Goal: Complete application form

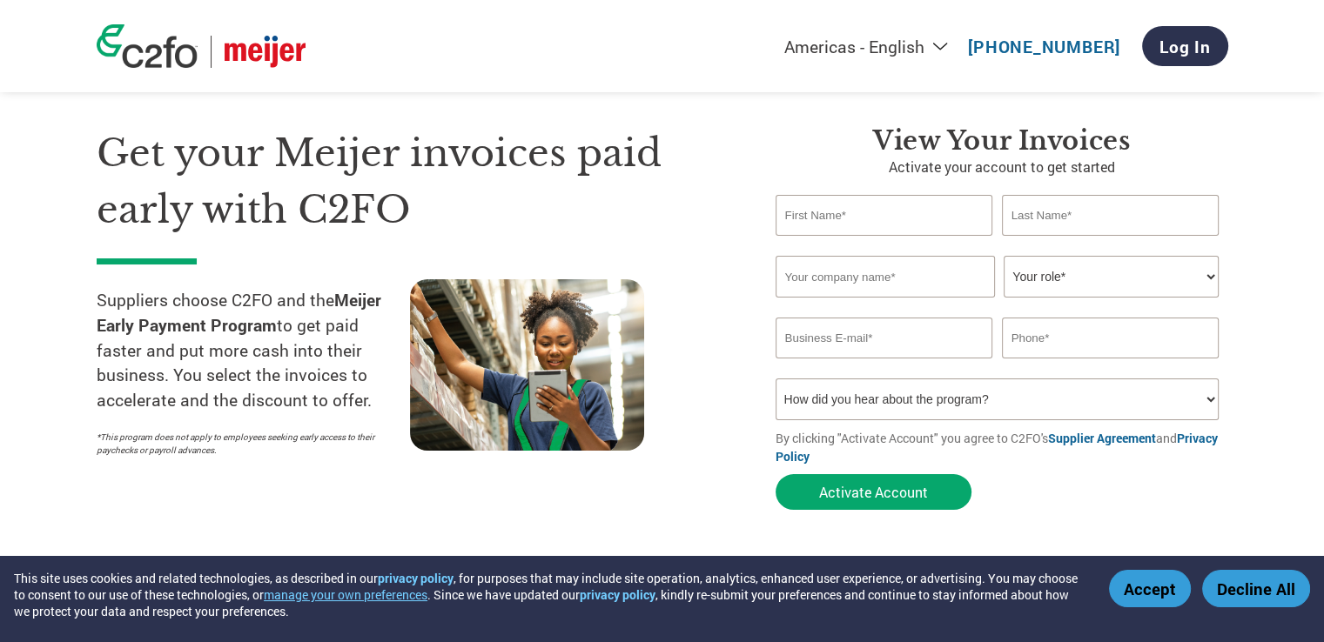
click at [881, 219] on input "text" at bounding box center [884, 215] width 218 height 41
type input "[PERSON_NAME]"
type input "[EMAIL_ADDRESS][DOMAIN_NAME]"
type input "2484592138"
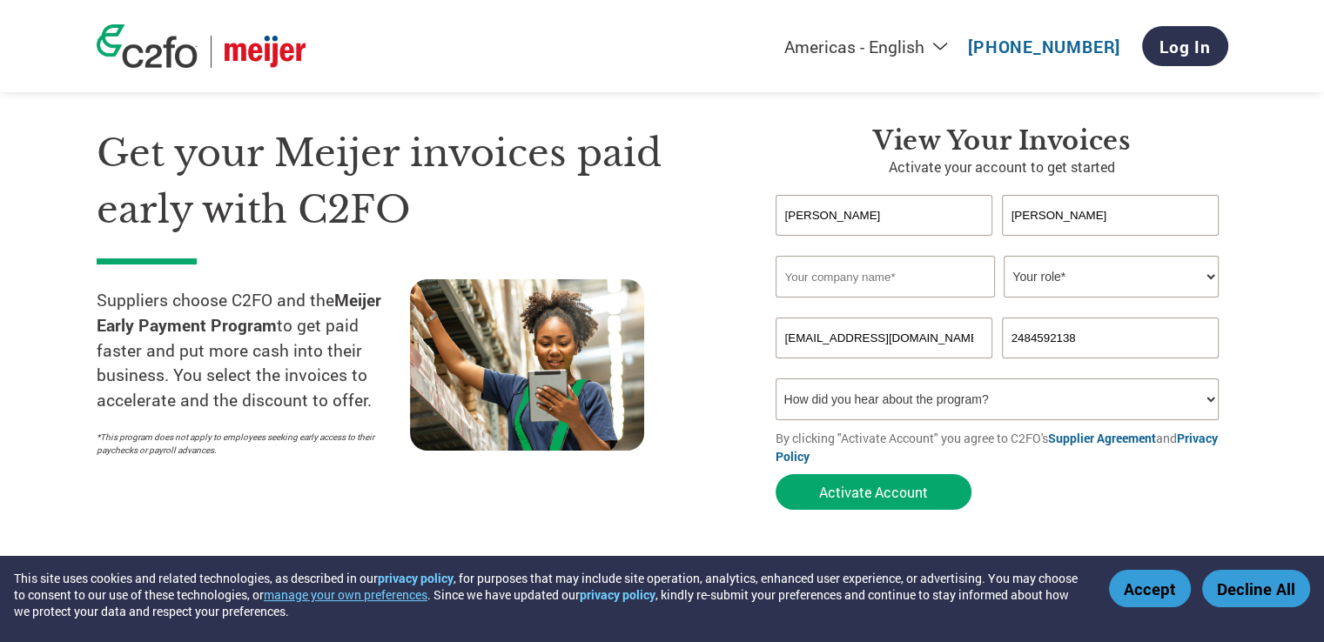
click at [894, 277] on input "text" at bounding box center [884, 277] width 219 height 42
type input "Detroitorant"
click at [1055, 287] on select "Your role* CFO Controller Credit Manager Finance Director Treasurer CEO Preside…" at bounding box center [1110, 277] width 215 height 42
select select "CEO"
click at [1003, 256] on select "Your role* CFO Controller Credit Manager Finance Director Treasurer CEO Preside…" at bounding box center [1110, 277] width 215 height 42
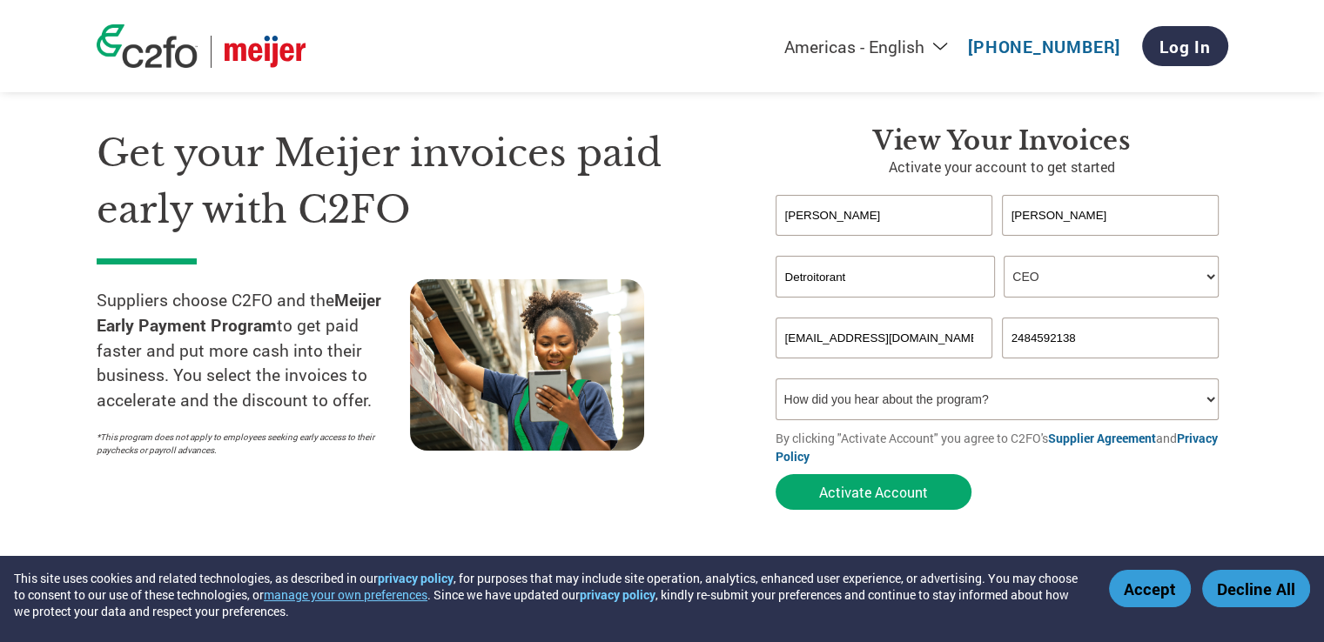
click at [964, 400] on select "How did you hear about the program? Received a letter Email Social Media Online…" at bounding box center [997, 400] width 444 height 42
select select "Email"
click at [775, 379] on select "How did you hear about the program? Received a letter Email Social Media Online…" at bounding box center [997, 400] width 444 height 42
drag, startPoint x: 932, startPoint y: 345, endPoint x: 647, endPoint y: 305, distance: 288.2
click at [647, 305] on div "Get your Meijer invoices paid early with C2FO Suppliers choose C2FO and the Mei…" at bounding box center [662, 287] width 1131 height 463
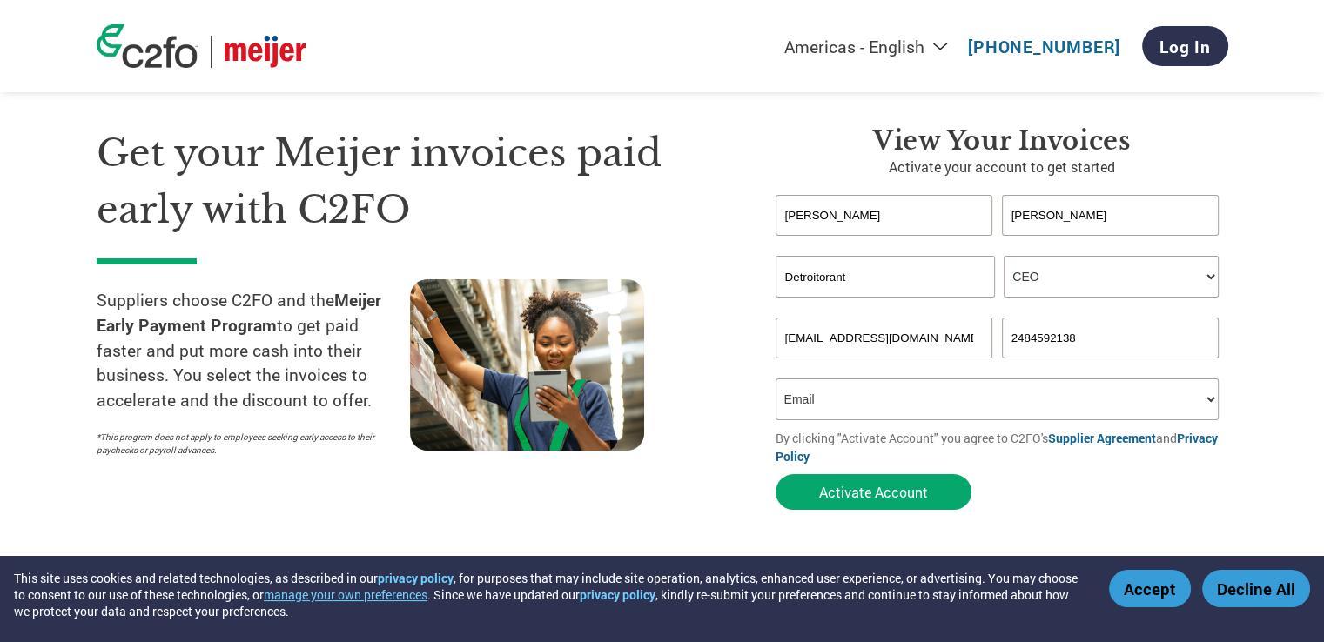
type input "[EMAIL_ADDRESS][DOMAIN_NAME]"
click at [865, 483] on button "Activate Account" at bounding box center [873, 492] width 196 height 36
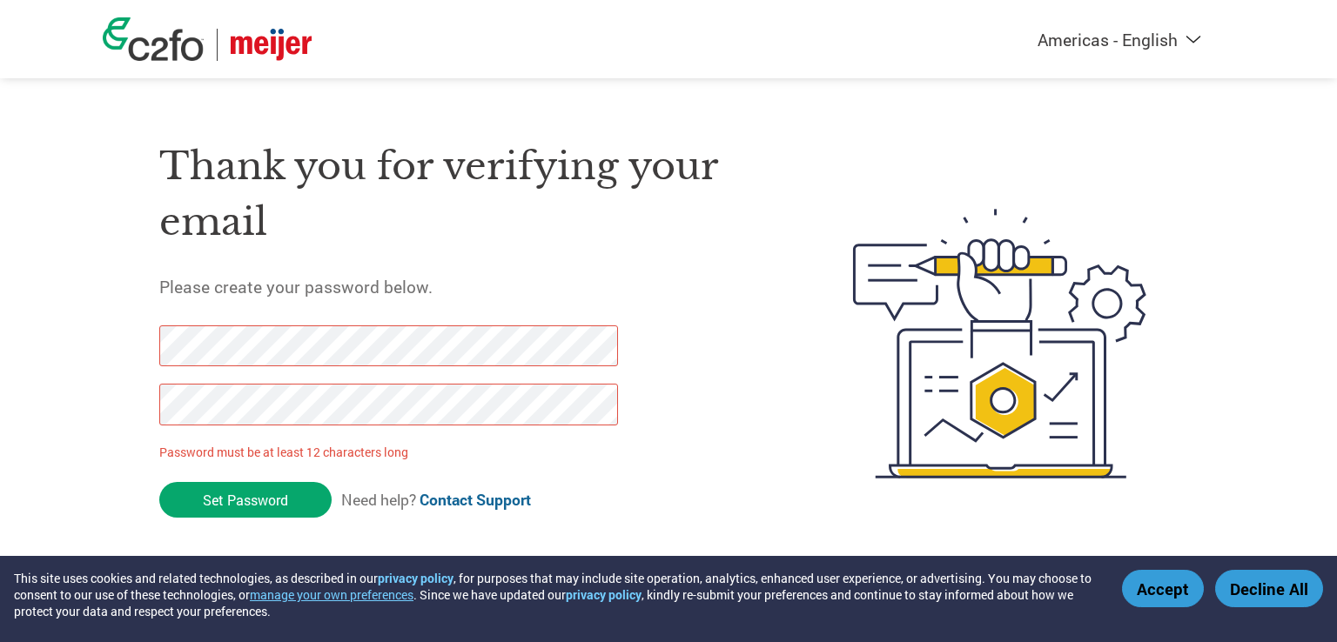
click at [144, 331] on div "Thank you for verifying your email Please create your password below. Password …" at bounding box center [668, 343] width 1131 height 461
click at [255, 502] on input "Set Password" at bounding box center [245, 500] width 172 height 36
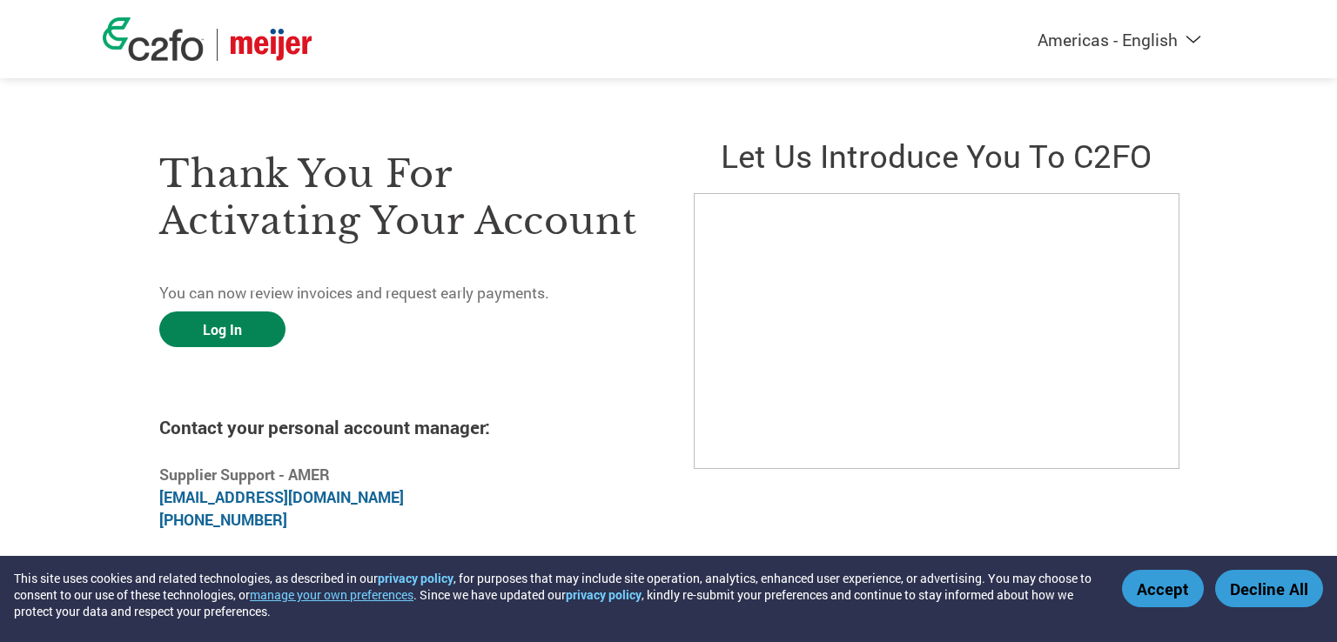
click at [244, 328] on link "Log In" at bounding box center [222, 330] width 126 height 36
